Goal: Find specific page/section: Find specific page/section

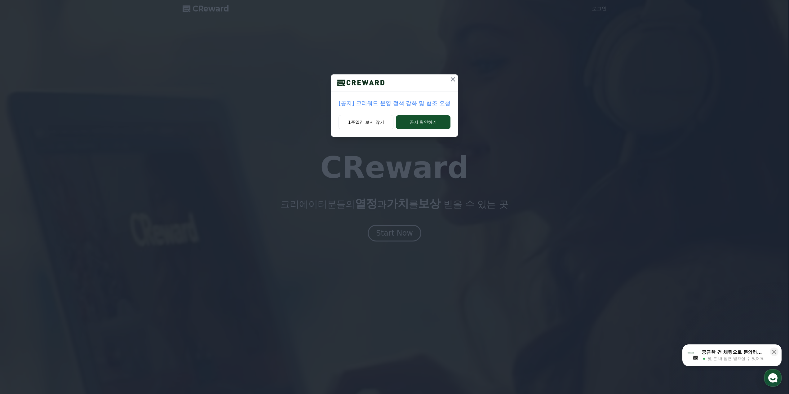
click at [455, 78] on icon at bounding box center [453, 79] width 4 height 4
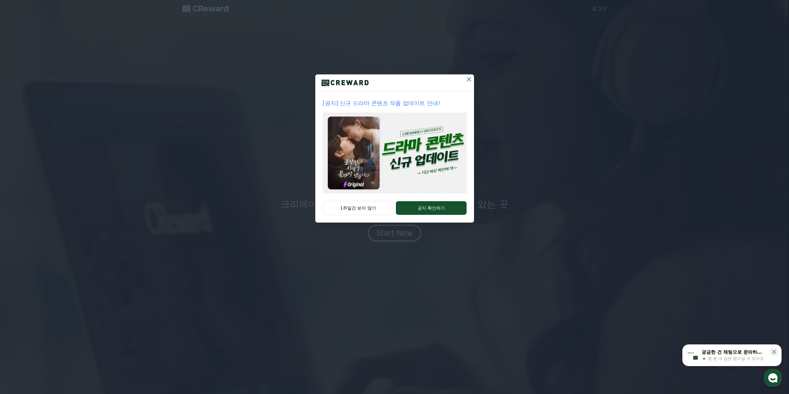
click at [470, 79] on icon at bounding box center [468, 79] width 7 height 7
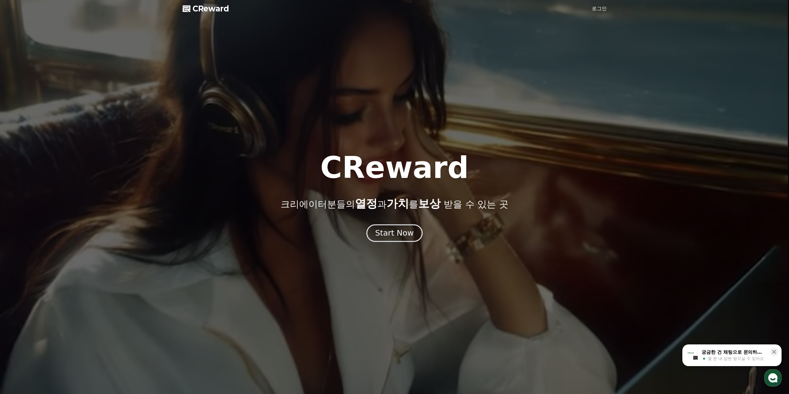
click at [393, 233] on div "Start Now" at bounding box center [394, 233] width 38 height 11
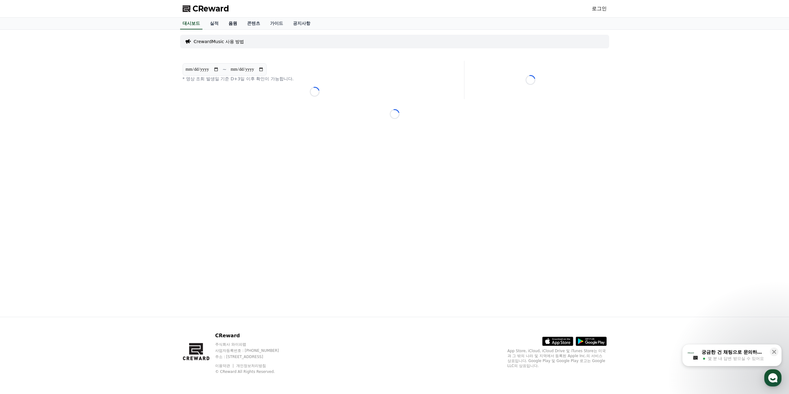
click at [234, 23] on link "음원" at bounding box center [233, 24] width 19 height 12
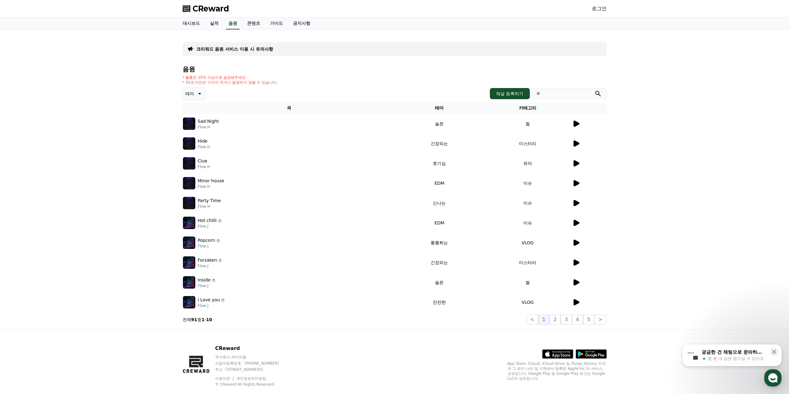
click at [575, 123] on icon at bounding box center [577, 124] width 6 height 6
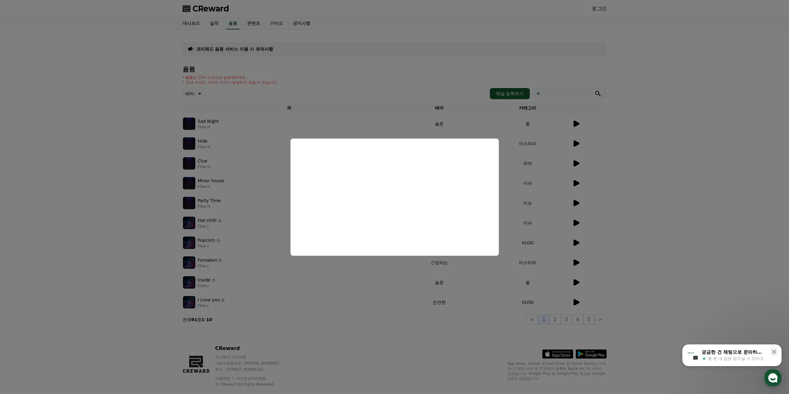
click at [609, 144] on button "close modal" at bounding box center [394, 197] width 789 height 394
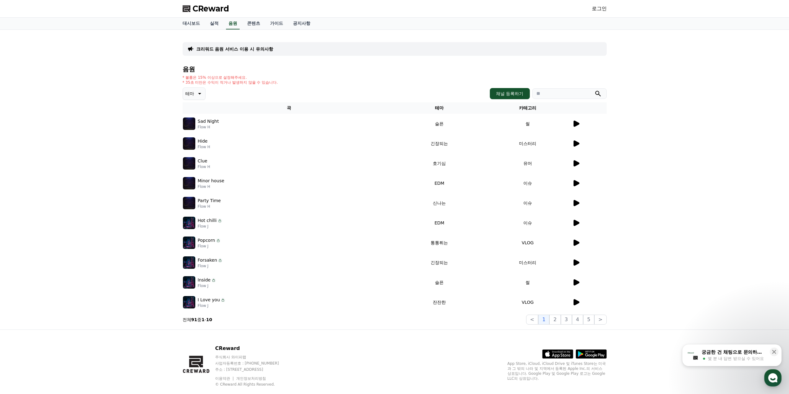
click at [579, 141] on icon at bounding box center [575, 143] width 7 height 7
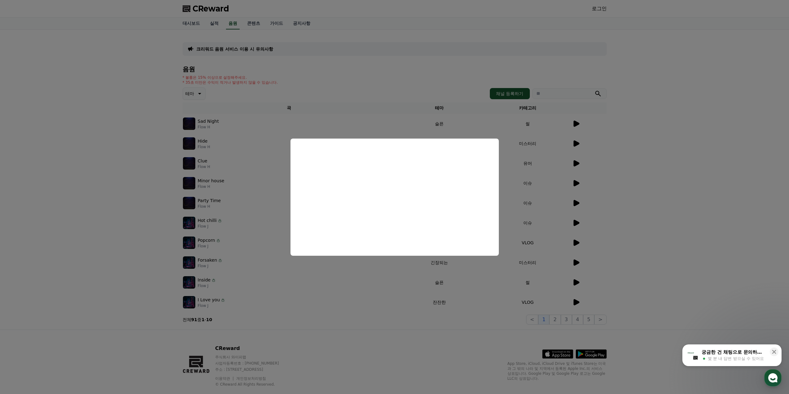
click at [639, 146] on button "close modal" at bounding box center [394, 197] width 789 height 394
